Goal: Information Seeking & Learning: Learn about a topic

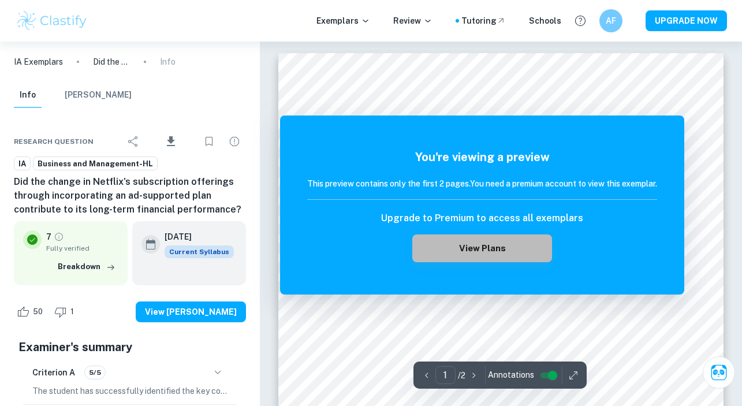
click at [510, 260] on button "View Plans" at bounding box center [482, 248] width 140 height 28
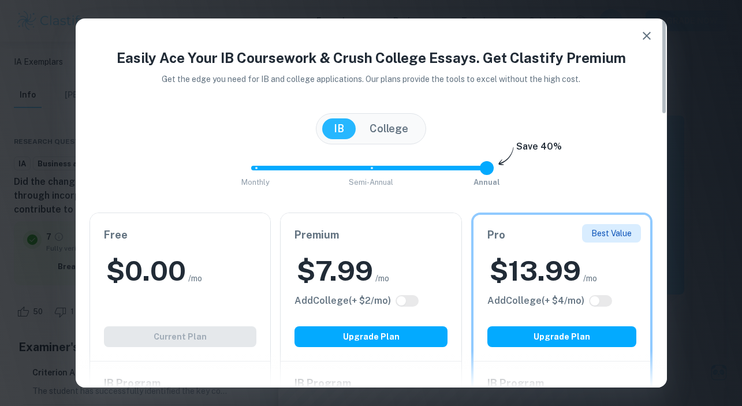
scroll to position [16, 0]
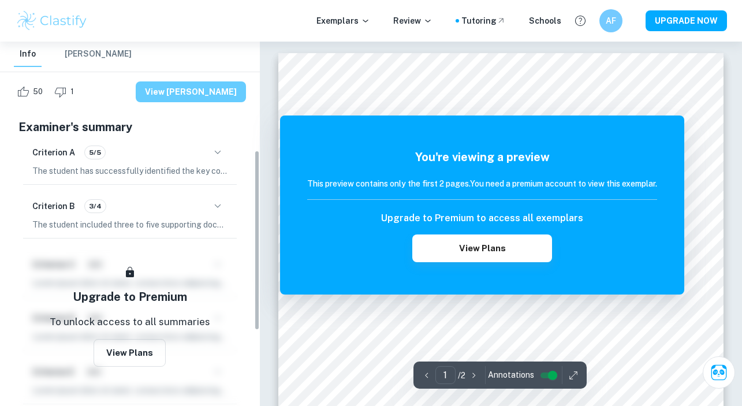
scroll to position [219, 0]
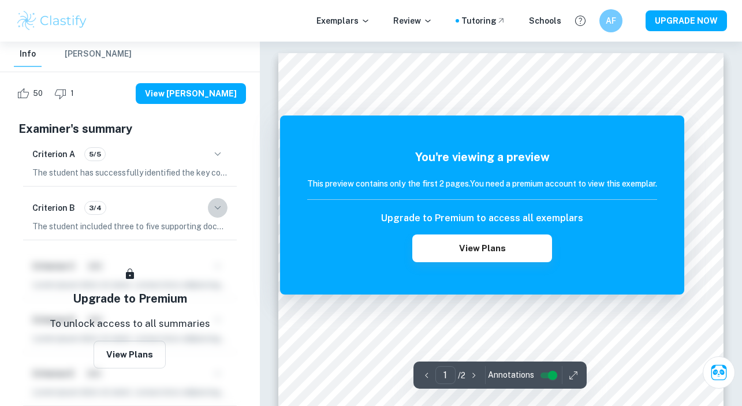
click at [219, 205] on icon "button" at bounding box center [218, 208] width 14 height 14
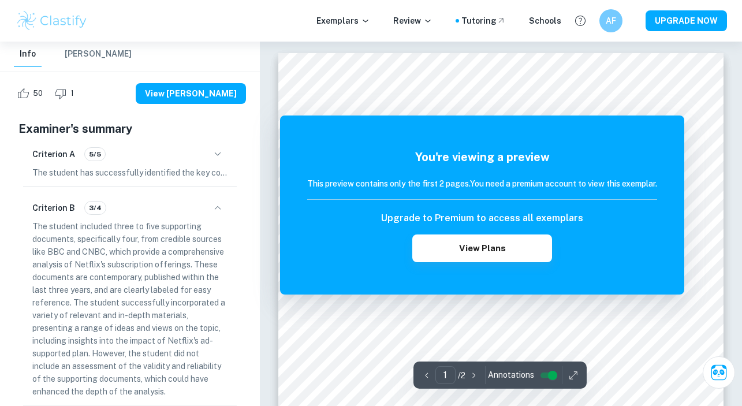
click at [219, 205] on icon "button" at bounding box center [218, 208] width 14 height 14
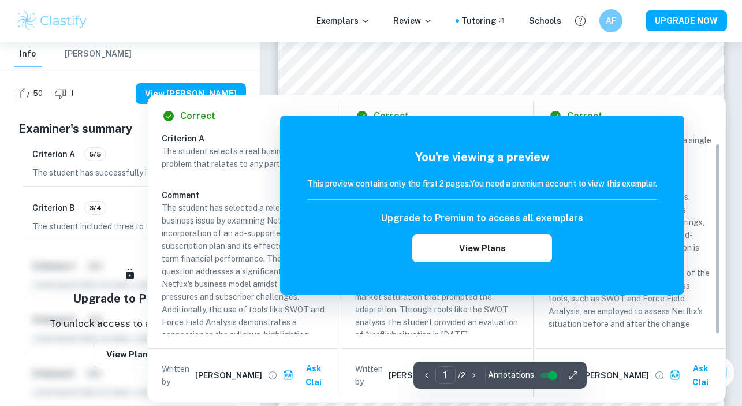
scroll to position [236, 0]
